Goal: Information Seeking & Learning: Learn about a topic

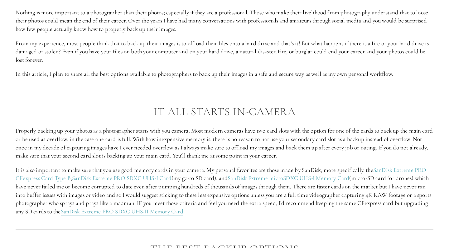
scroll to position [409, 0]
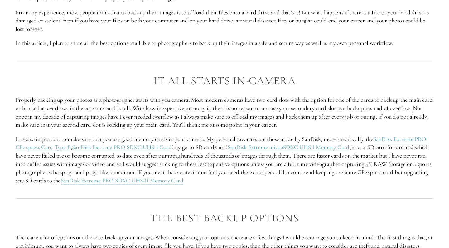
click at [276, 120] on p "Properly backing up your photos as a photographer starts with you camera. Most …" at bounding box center [225, 112] width 418 height 33
click at [298, 113] on p "Properly backing up your photos as a photographer starts with you camera. Most …" at bounding box center [225, 112] width 418 height 33
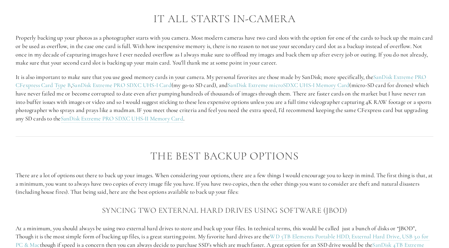
scroll to position [474, 0]
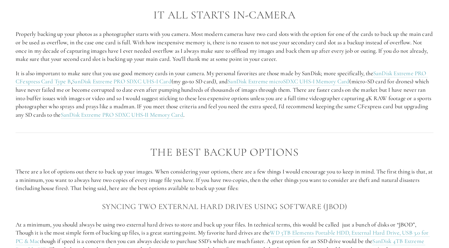
click at [315, 146] on h2 "The Best Backup Options" at bounding box center [225, 152] width 418 height 12
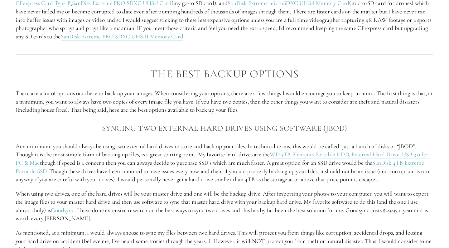
scroll to position [555, 0]
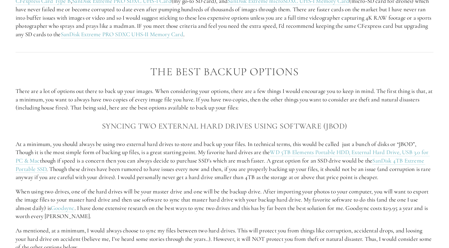
click at [326, 122] on h3 "Syncing two external hard drives using software (JBOD)" at bounding box center [225, 126] width 418 height 12
click at [301, 122] on h3 "Syncing two external hard drives using software (JBOD)" at bounding box center [225, 126] width 418 height 12
click at [206, 122] on h3 "Syncing two external hard drives using software (JBOD)" at bounding box center [225, 126] width 418 height 12
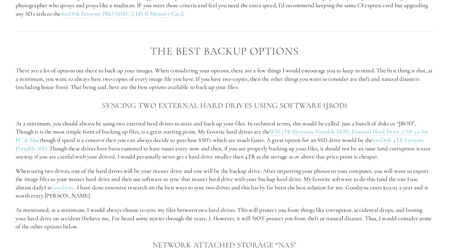
scroll to position [577, 0]
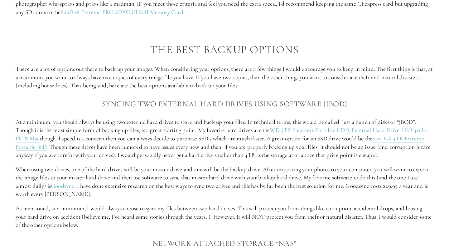
click at [184, 102] on h3 "Syncing two external hard drives using software (JBOD)" at bounding box center [225, 104] width 418 height 12
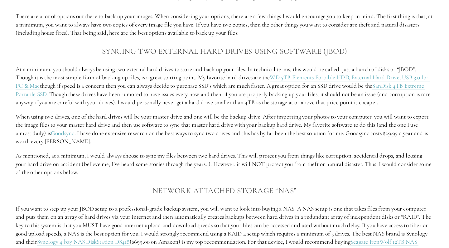
click at [197, 115] on p "When using two drives, one of the hard drives will be your master drive and one…" at bounding box center [225, 129] width 418 height 33
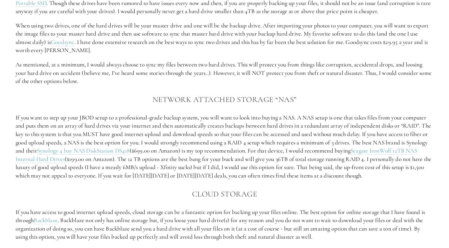
scroll to position [724, 0]
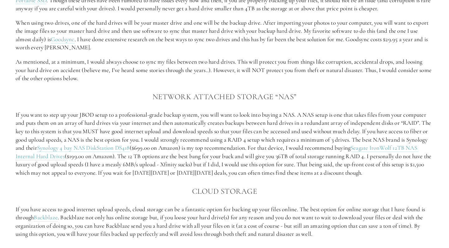
click at [215, 126] on p "If you want to step up your JBOD setup to a professional-grade backup system, y…" at bounding box center [225, 144] width 418 height 66
click at [151, 90] on h3 "Network Attached Storage “NAS”" at bounding box center [225, 96] width 418 height 12
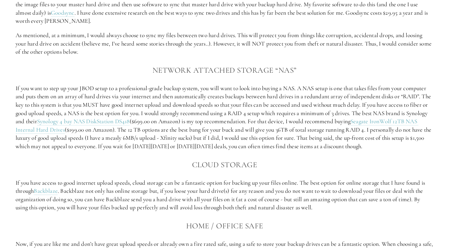
click at [198, 98] on p "If you want to step up your JBOD setup to a professional-grade backup system, y…" at bounding box center [225, 117] width 418 height 66
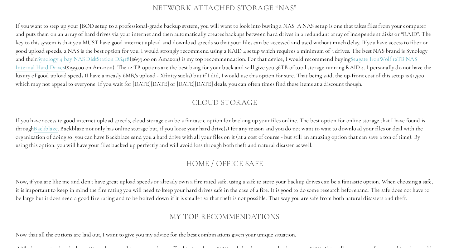
scroll to position [813, 0]
click at [114, 117] on p "If you have access to good internet upload speeds, cloud storage can be a fanta…" at bounding box center [225, 132] width 418 height 33
click at [135, 116] on p "If you have access to good internet upload speeds, cloud storage can be a fanta…" at bounding box center [225, 132] width 418 height 33
click at [150, 116] on p "If you have access to good internet upload speeds, cloud storage can be a fanta…" at bounding box center [225, 132] width 418 height 33
click at [141, 120] on p "If you have access to good internet upload speeds, cloud storage can be a fanta…" at bounding box center [225, 132] width 418 height 33
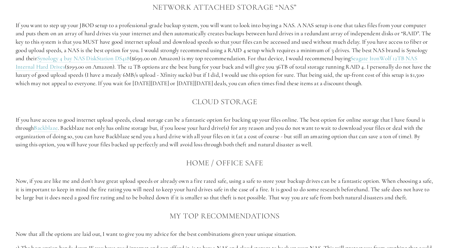
click at [131, 116] on p "If you have access to good internet upload speeds, cloud storage can be a fanta…" at bounding box center [225, 132] width 418 height 33
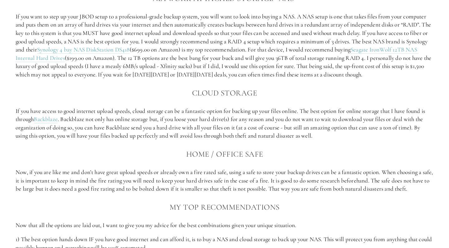
scroll to position [822, 0]
click at [131, 112] on p "If you have access to good internet upload speeds, cloud storage can be a fanta…" at bounding box center [225, 122] width 418 height 33
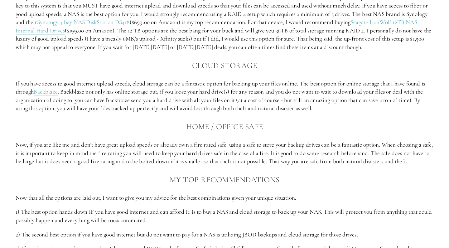
scroll to position [850, 0]
click at [130, 86] on p "If you have access to good internet upload speeds, cloud storage can be a fanta…" at bounding box center [225, 95] width 418 height 33
click at [133, 95] on p "If you have access to good internet upload speeds, cloud storage can be a fanta…" at bounding box center [225, 95] width 418 height 33
click at [139, 102] on p "If you have access to good internet upload speeds, cloud storage can be a fanta…" at bounding box center [225, 95] width 418 height 33
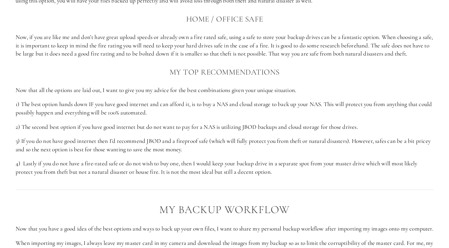
scroll to position [958, 0]
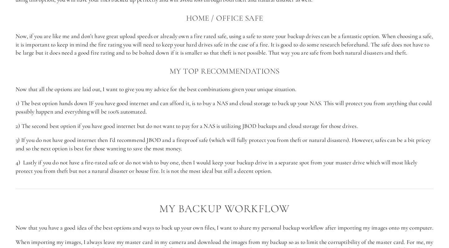
click at [152, 104] on p "1) The best option hands down IF you have good internet and can afford it, is t…" at bounding box center [225, 107] width 418 height 17
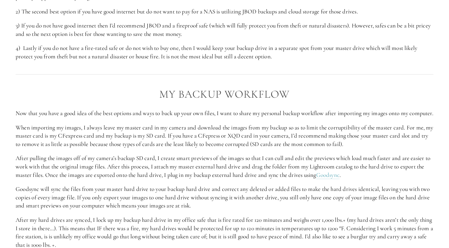
scroll to position [1078, 0]
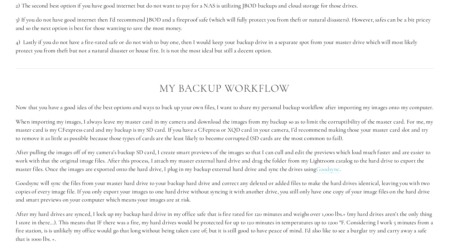
click at [149, 103] on p "Now that you have a good idea of the best options and ways to back up your own …" at bounding box center [225, 107] width 418 height 8
click at [132, 103] on p "Now that you have a good idea of the best options and ways to back up your own …" at bounding box center [225, 107] width 418 height 8
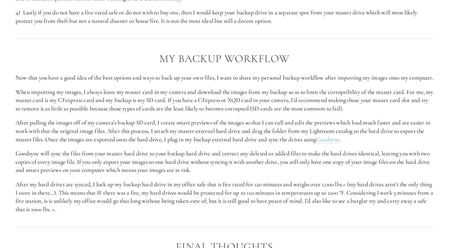
scroll to position [1113, 0]
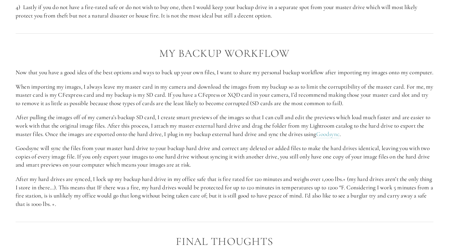
click at [151, 102] on p "When importing my images, I always leave my master card in my camera and downlo…" at bounding box center [225, 95] width 418 height 25
click at [132, 205] on div "My Backup Workflow Now that you have a good idea of the best options and ways t…" at bounding box center [224, 128] width 429 height 172
click at [137, 207] on div "My Backup Workflow Now that you have a good idea of the best options and ways t…" at bounding box center [224, 128] width 429 height 172
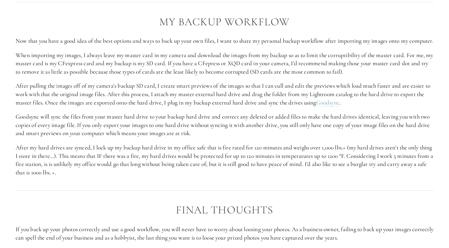
scroll to position [1145, 0]
click at [136, 182] on div at bounding box center [224, 190] width 429 height 17
click at [127, 172] on div "My Backup Workflow Now that you have a good idea of the best options and ways t…" at bounding box center [224, 96] width 429 height 172
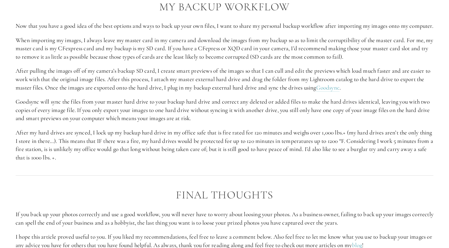
scroll to position [1165, 0]
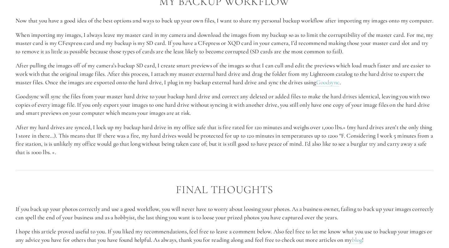
click at [142, 178] on div "Final thoughts If you back up your photos correctly and use a good workflow, yo…" at bounding box center [224, 213] width 429 height 71
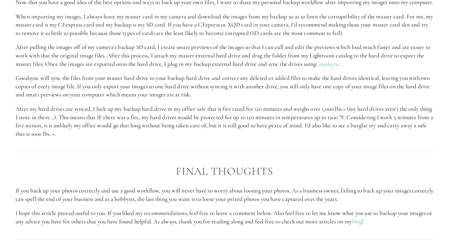
scroll to position [1185, 0]
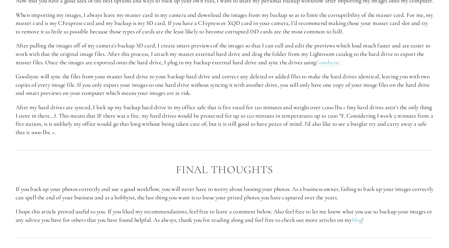
click at [137, 158] on div "Final thoughts If you back up your photos correctly and use a good workflow, yo…" at bounding box center [224, 193] width 429 height 71
click at [134, 143] on div at bounding box center [224, 150] width 429 height 17
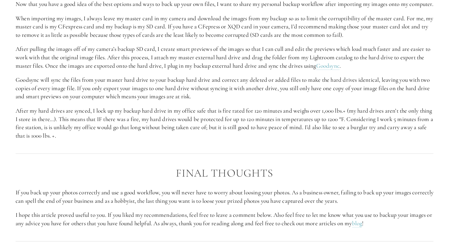
scroll to position [1179, 0]
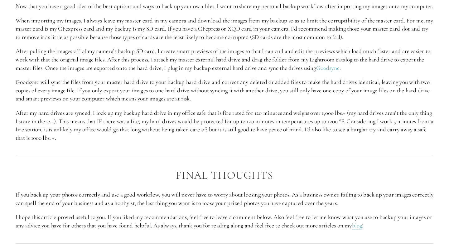
click at [138, 152] on div at bounding box center [224, 155] width 429 height 17
click at [138, 164] on div "Final thoughts If you back up your photos correctly and use a good workflow, yo…" at bounding box center [224, 199] width 429 height 71
click at [132, 157] on div at bounding box center [224, 155] width 429 height 17
click at [132, 164] on div "Final thoughts If you back up your photos correctly and use a good workflow, yo…" at bounding box center [224, 199] width 429 height 71
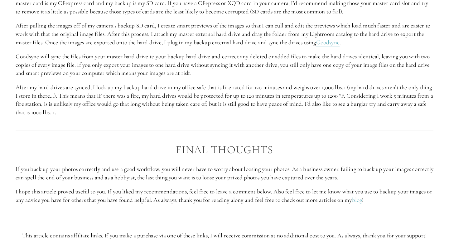
scroll to position [1207, 0]
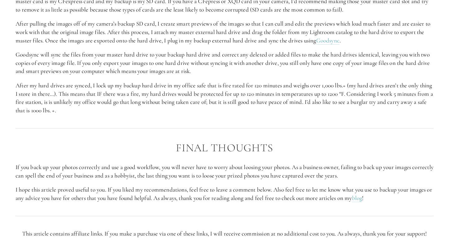
click at [127, 144] on h2 "Final thoughts" at bounding box center [225, 148] width 418 height 12
click at [117, 142] on h2 "Final thoughts" at bounding box center [225, 148] width 418 height 12
click at [114, 147] on h2 "Final thoughts" at bounding box center [225, 148] width 418 height 12
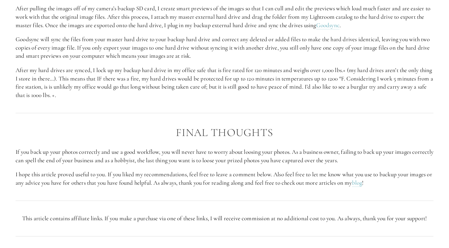
scroll to position [1223, 0]
click at [128, 149] on p "If you back up your photos correctly and use a good workflow, you will never ha…" at bounding box center [225, 155] width 418 height 17
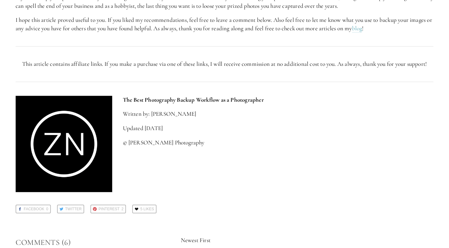
scroll to position [1378, 0]
